Goal: Navigation & Orientation: Find specific page/section

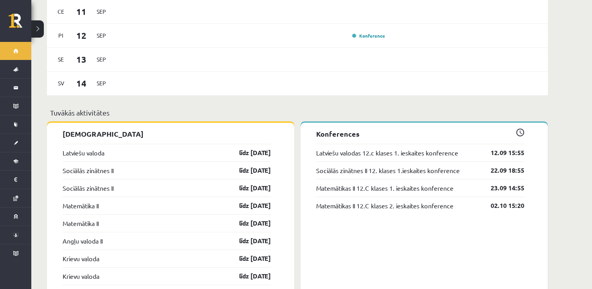
scroll to position [545, 0]
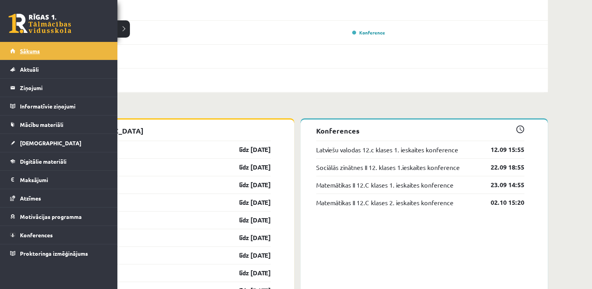
click at [19, 56] on link "Sākums" at bounding box center [58, 51] width 97 height 18
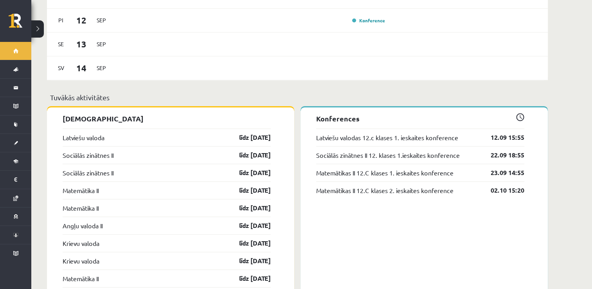
scroll to position [555, 0]
